Goal: Transaction & Acquisition: Book appointment/travel/reservation

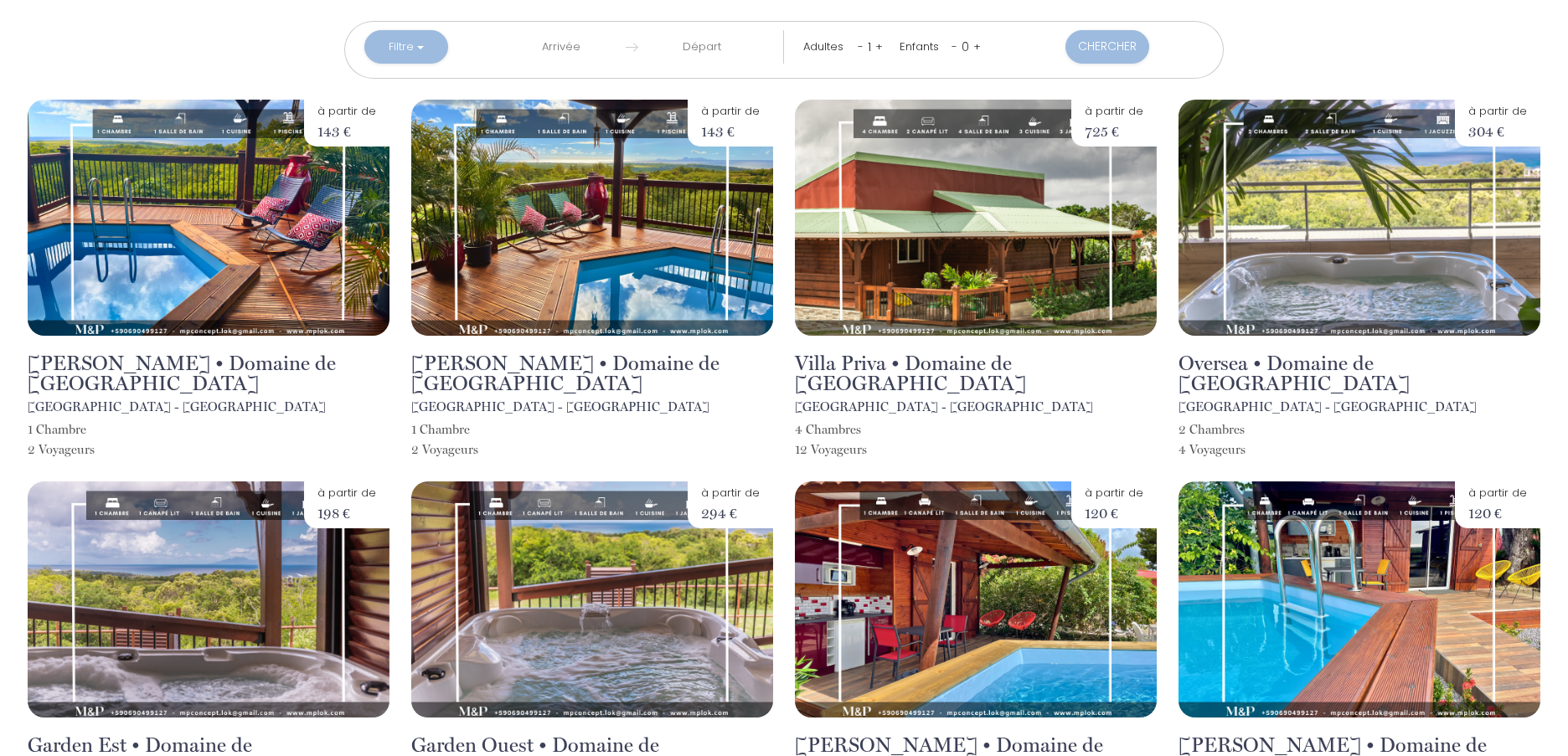
click at [564, 46] on input "text" at bounding box center [560, 47] width 128 height 33
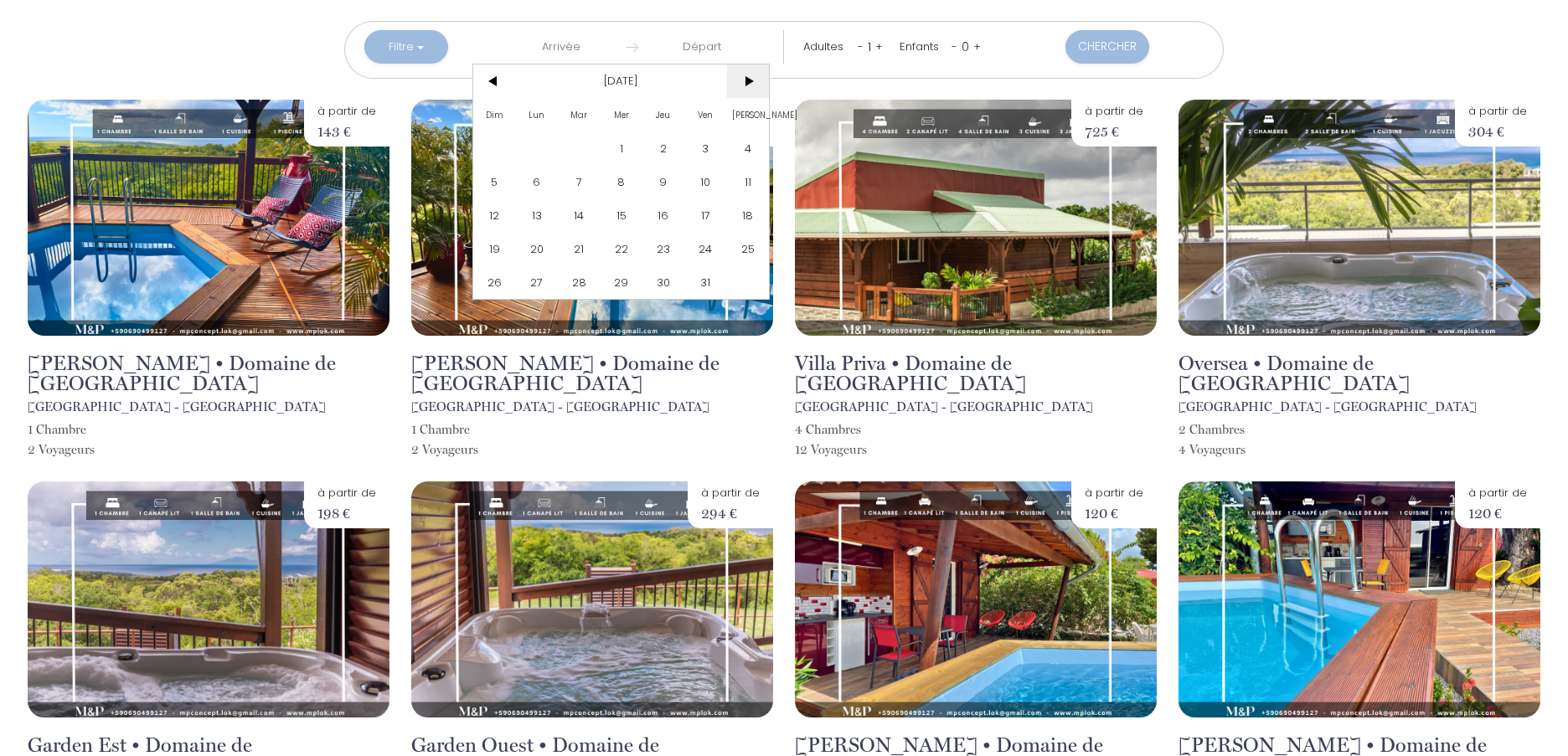
click at [754, 82] on span ">" at bounding box center [747, 81] width 42 height 33
click at [711, 245] on span "23" at bounding box center [705, 248] width 42 height 33
type input "Ven 23 Jan 2026"
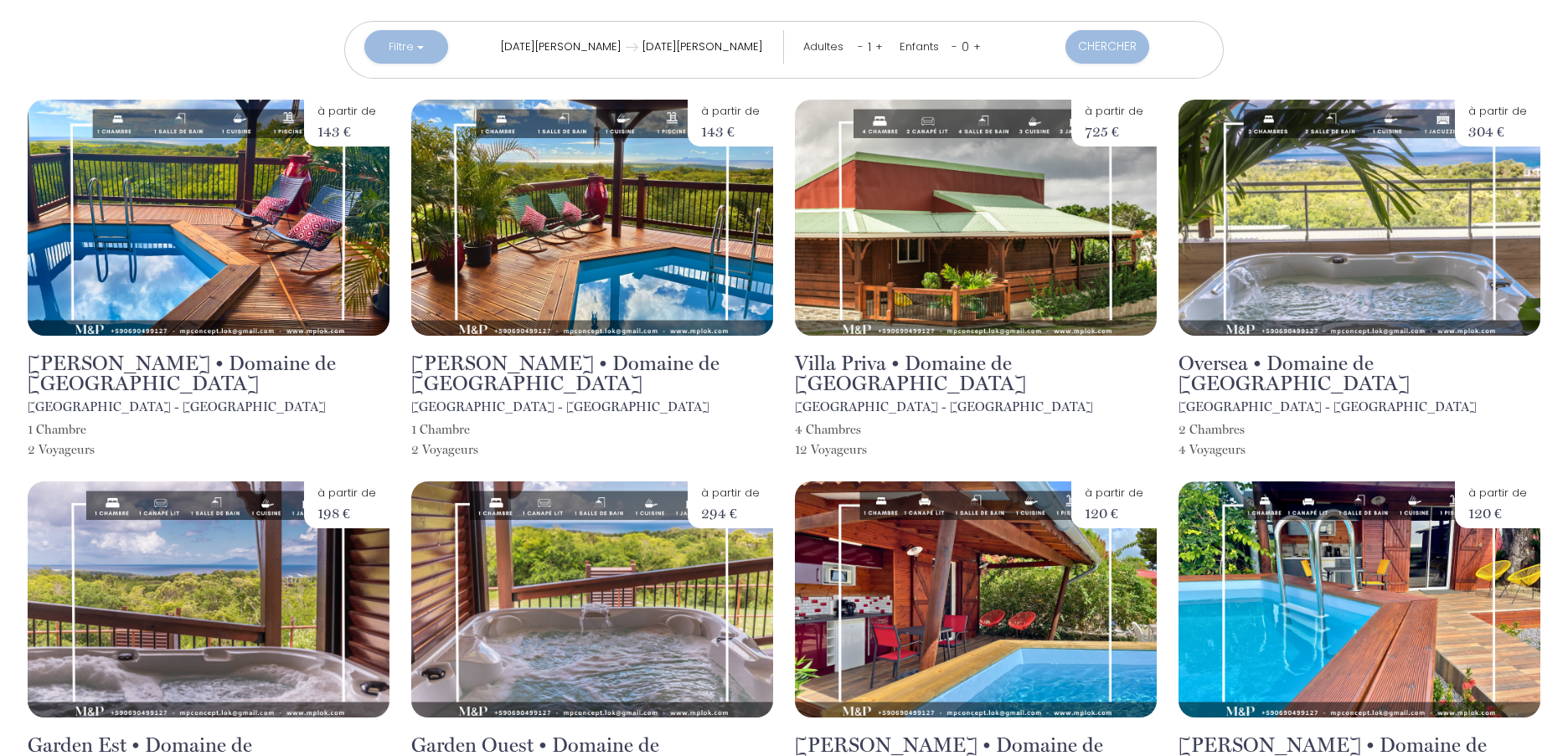
click at [742, 50] on input "Sam 24 Jan 2026" at bounding box center [702, 47] width 128 height 33
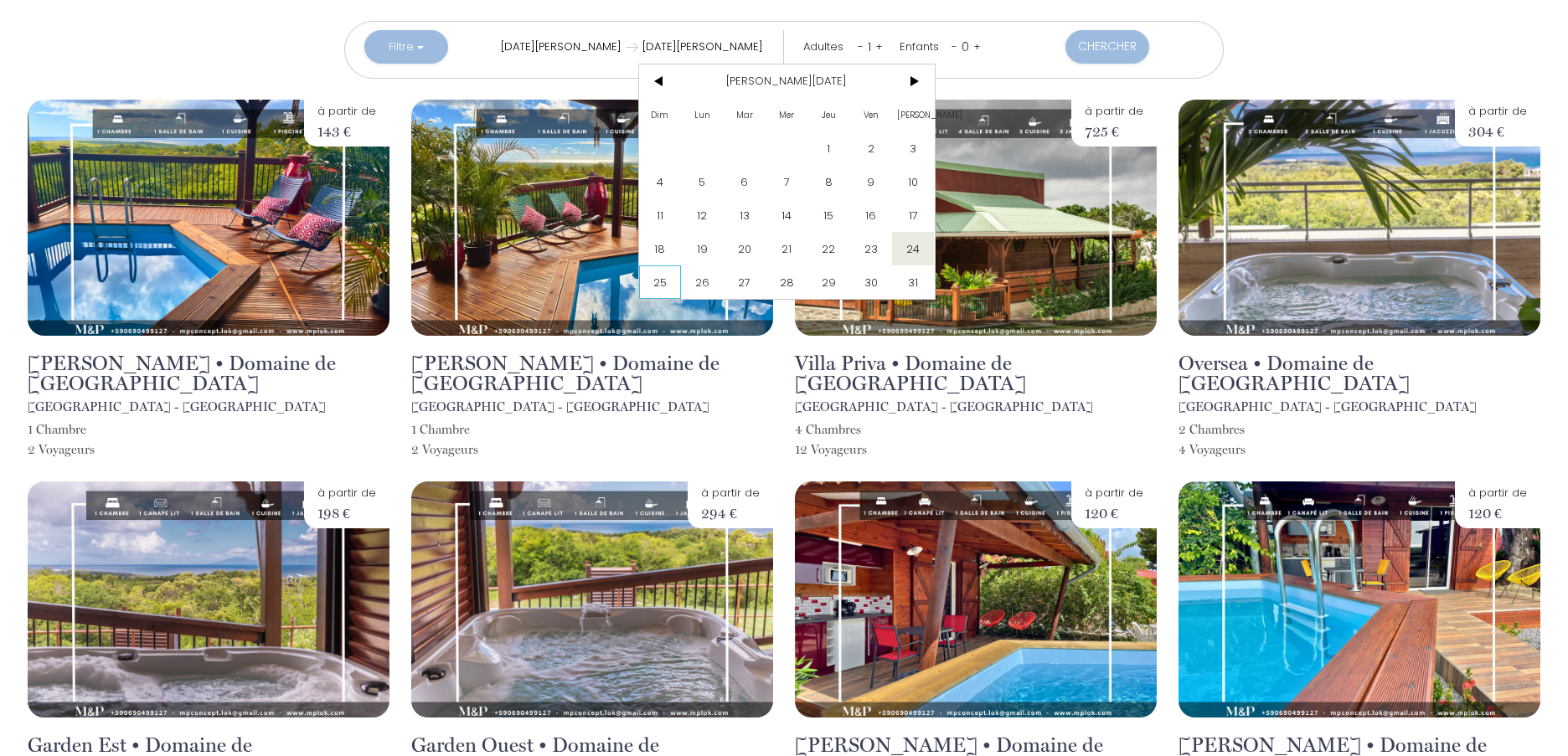
click at [663, 289] on span "25" at bounding box center [659, 282] width 42 height 33
type input "Dim 25 Jan 2026"
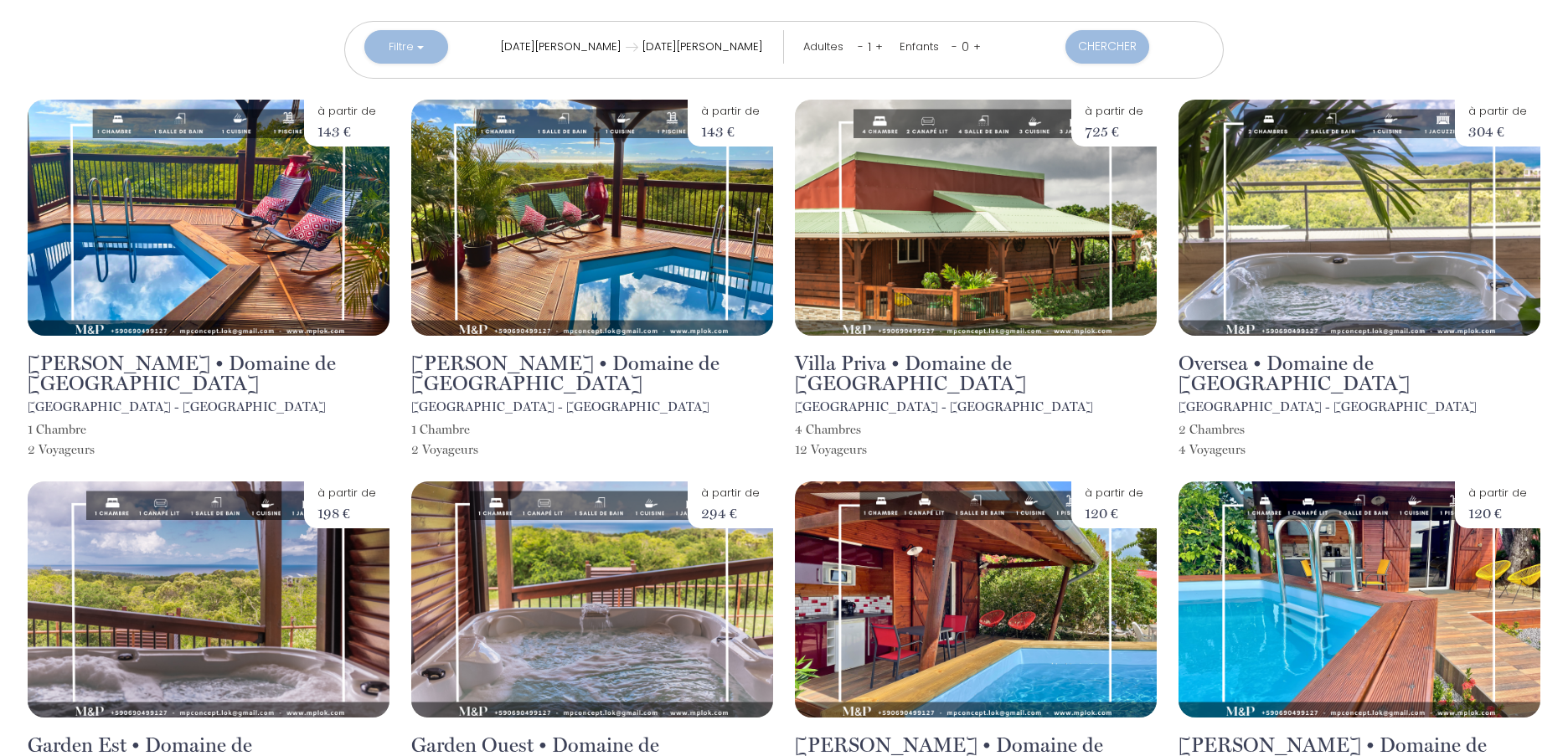
click at [877, 48] on link "+" at bounding box center [878, 47] width 7 height 16
click at [877, 48] on link "+" at bounding box center [880, 47] width 7 height 16
click at [1083, 48] on button "Chercher" at bounding box center [1107, 47] width 84 height 33
